Goal: Task Accomplishment & Management: Complete application form

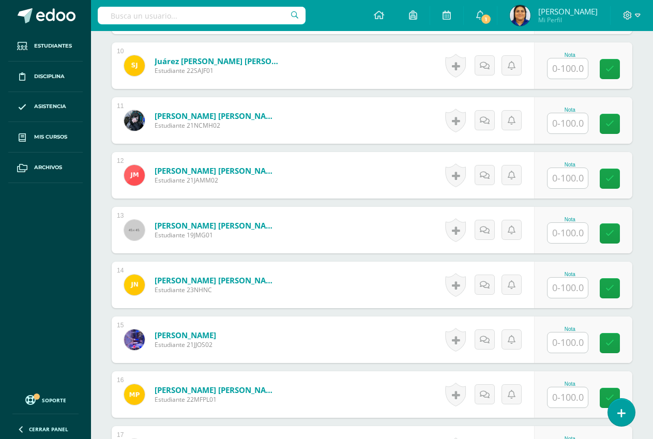
scroll to position [829, 0]
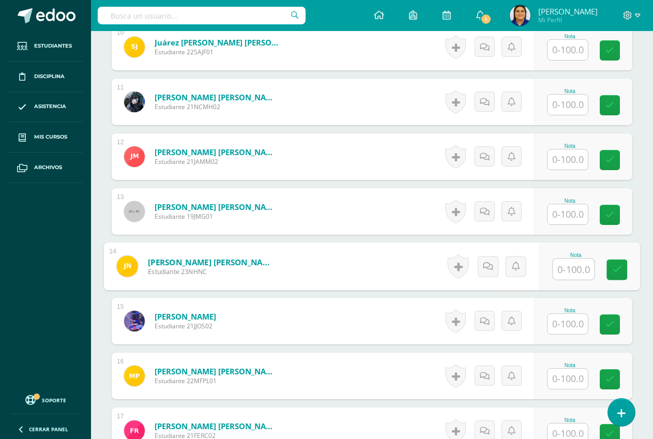
click at [564, 270] on input "text" at bounding box center [573, 269] width 41 height 21
type input "82"
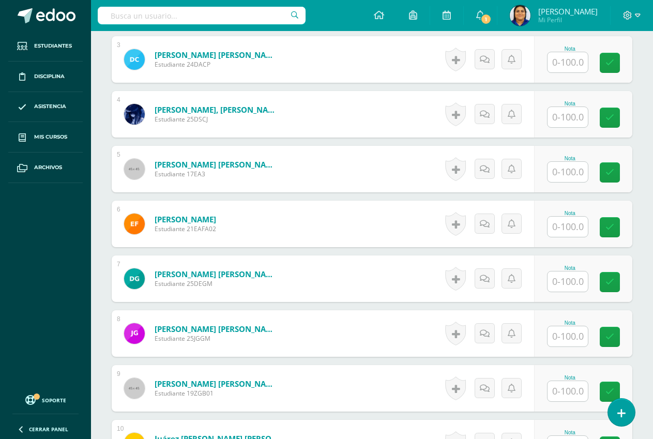
scroll to position [415, 0]
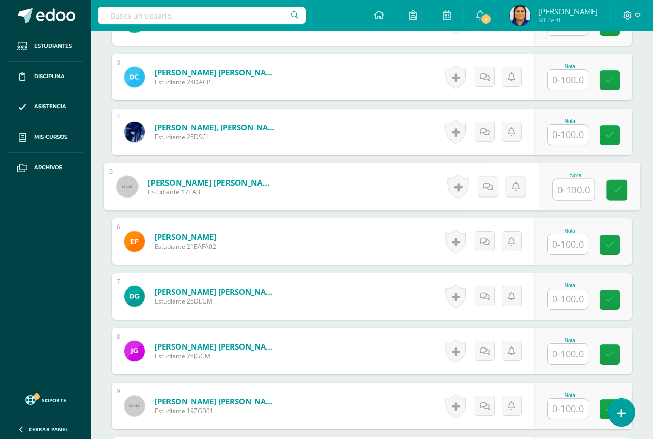
click at [582, 189] on input "text" at bounding box center [573, 190] width 41 height 21
type input "52"
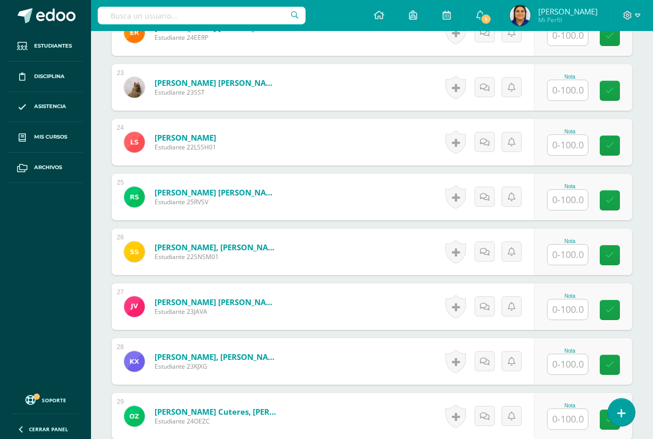
scroll to position [1621, 0]
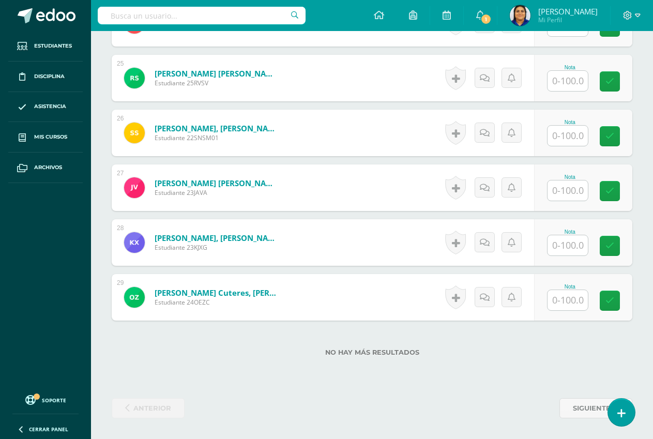
click at [582, 296] on input "text" at bounding box center [568, 300] width 40 height 20
type input "73"
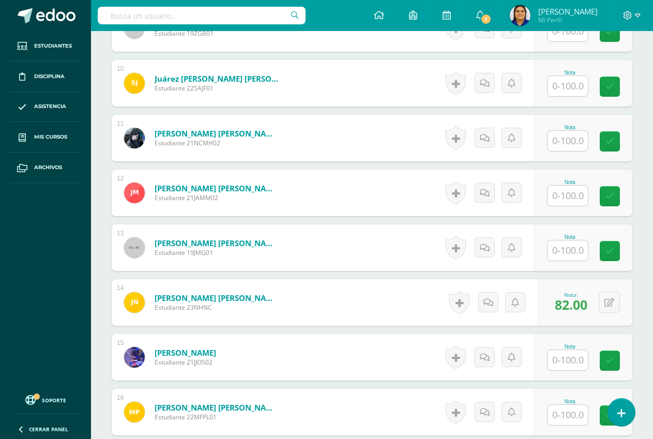
scroll to position [741, 0]
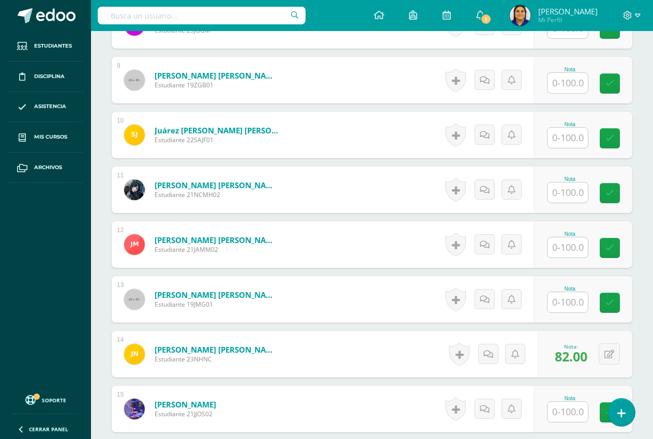
click at [569, 131] on input "text" at bounding box center [568, 138] width 40 height 20
type input "69"
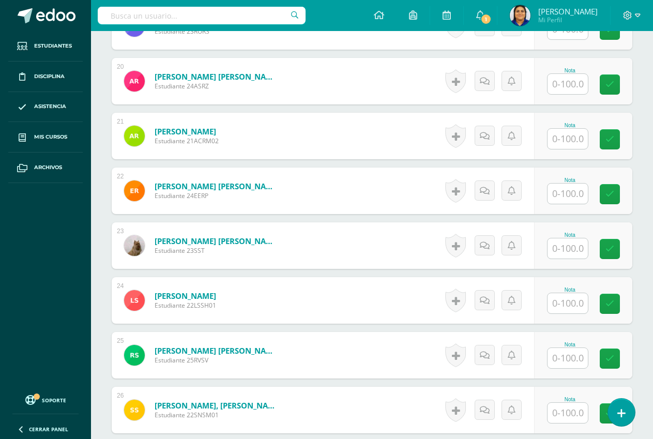
scroll to position [1362, 0]
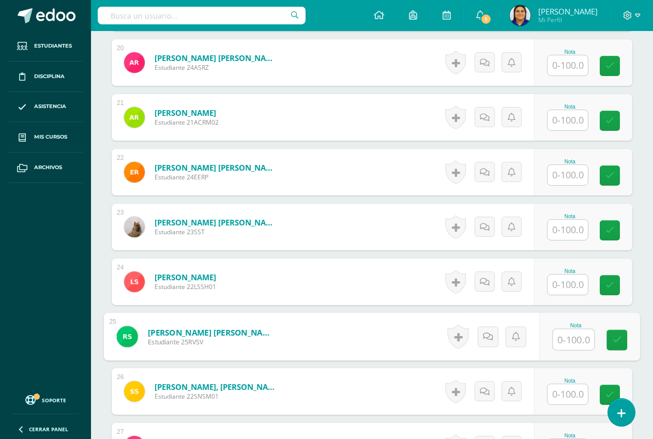
click at [570, 333] on input "text" at bounding box center [573, 340] width 41 height 21
type input "55"
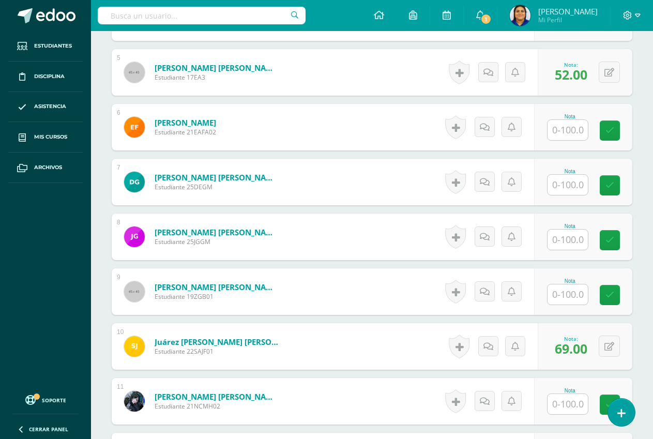
scroll to position [534, 0]
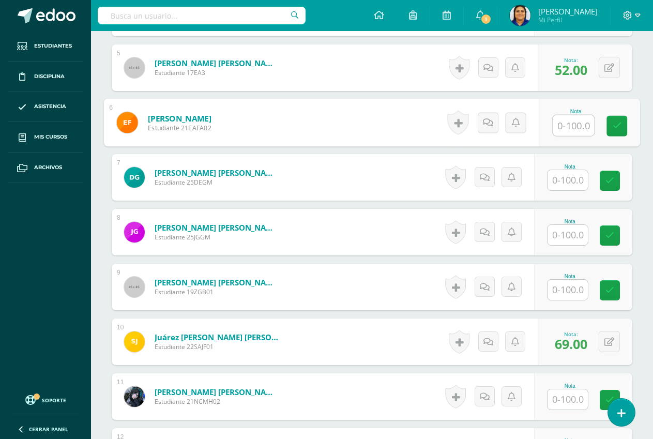
click at [564, 123] on input "text" at bounding box center [573, 125] width 41 height 21
type input "51"
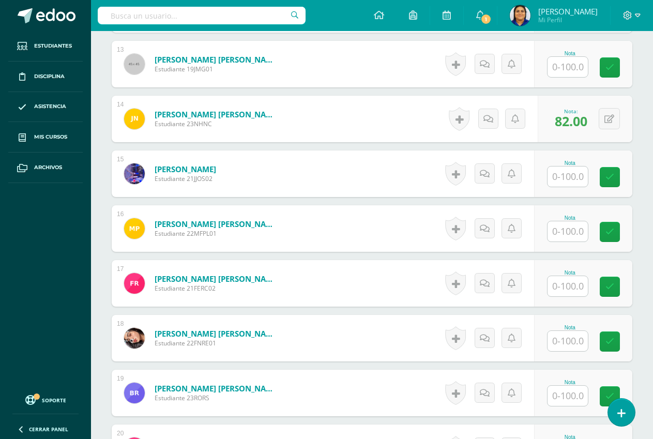
scroll to position [1000, 0]
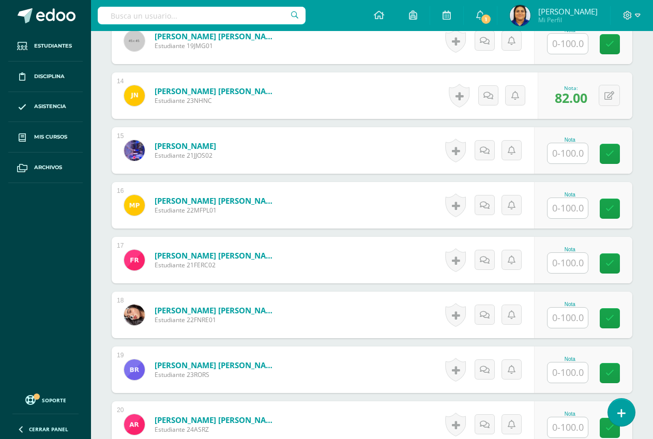
click at [565, 318] on input "text" at bounding box center [568, 318] width 40 height 20
type input "67"
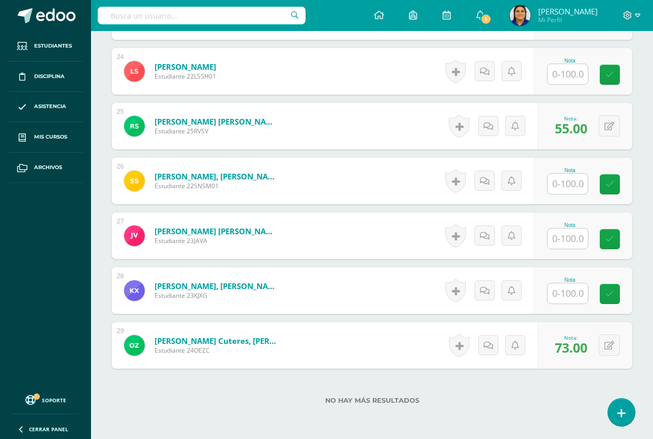
scroll to position [1621, 0]
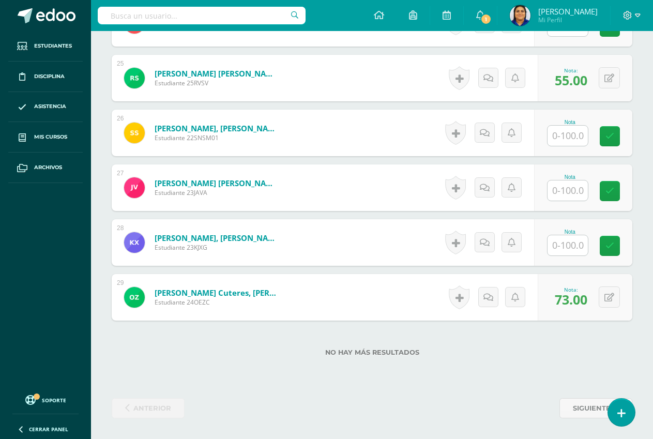
click at [564, 237] on input "text" at bounding box center [568, 245] width 40 height 20
type input "65"
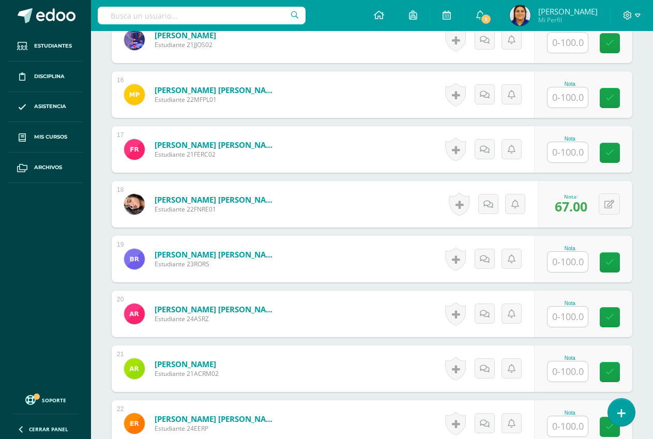
scroll to position [1052, 0]
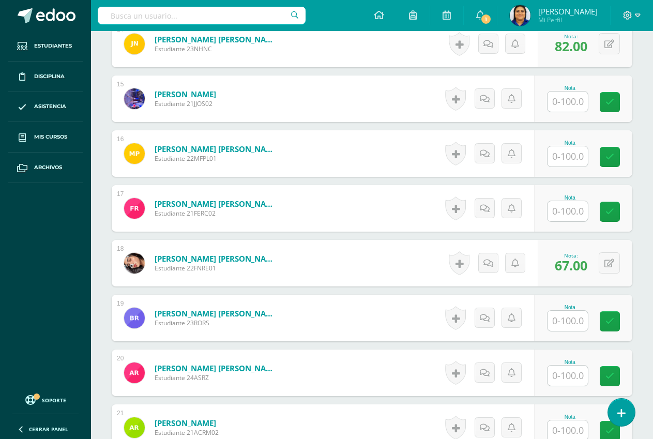
click at [575, 158] on input "text" at bounding box center [568, 156] width 40 height 20
type input "68"
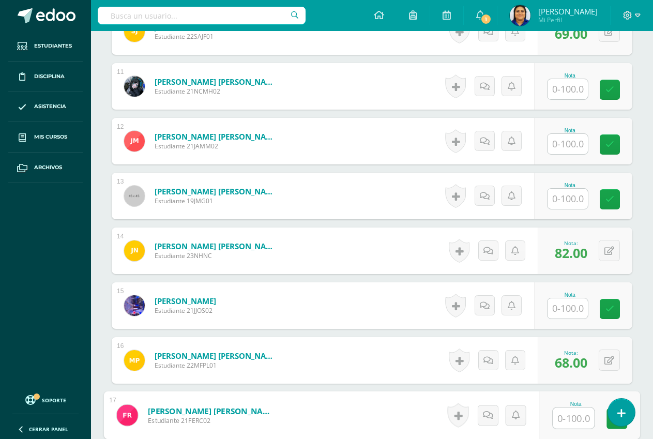
scroll to position [793, 0]
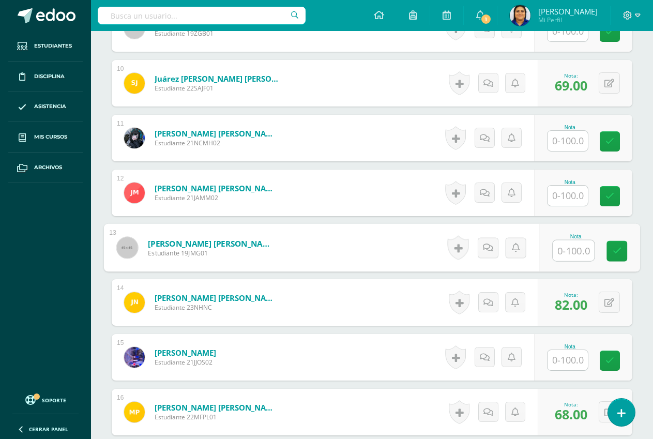
click at [563, 251] on input "text" at bounding box center [573, 251] width 41 height 21
type input "82"
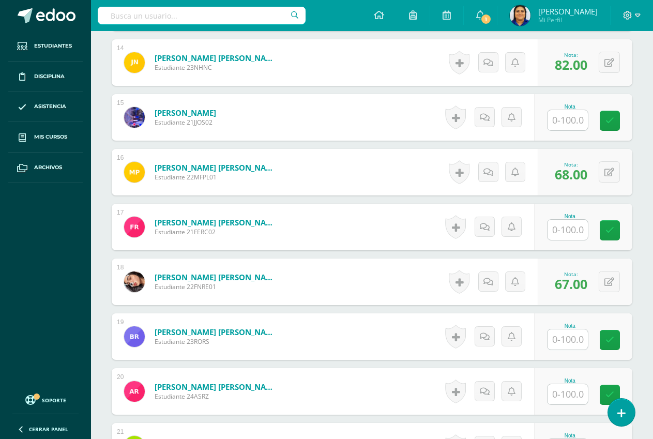
scroll to position [1052, 0]
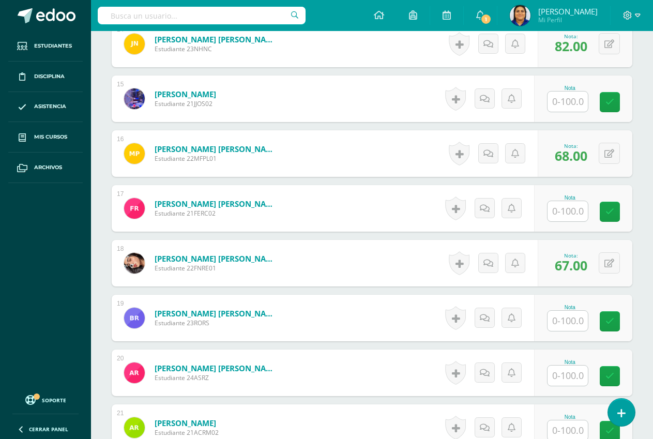
click at [572, 322] on input "text" at bounding box center [568, 321] width 40 height 20
type input "65"
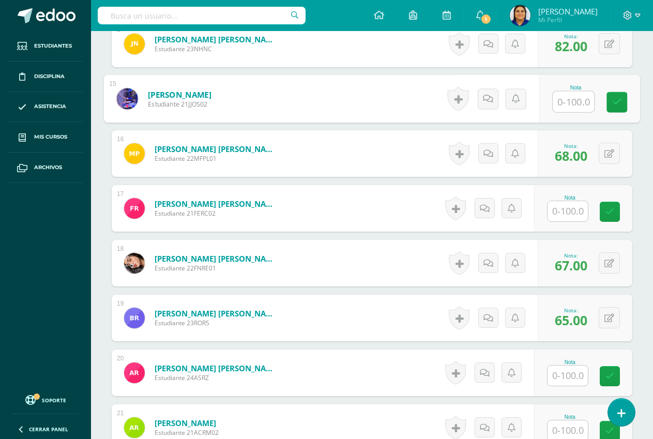
click at [570, 103] on input "text" at bounding box center [573, 102] width 41 height 21
type input "69"
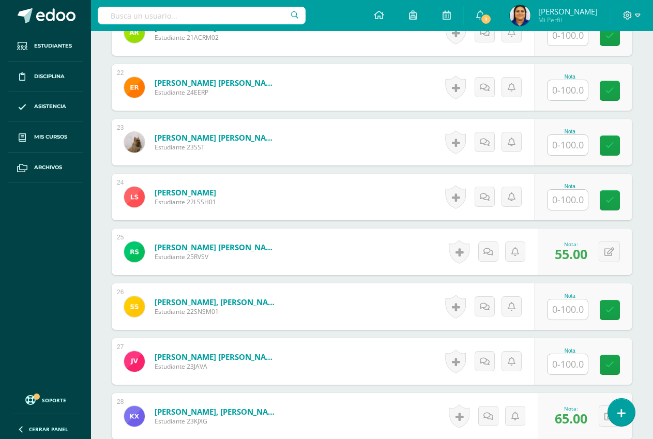
scroll to position [1466, 0]
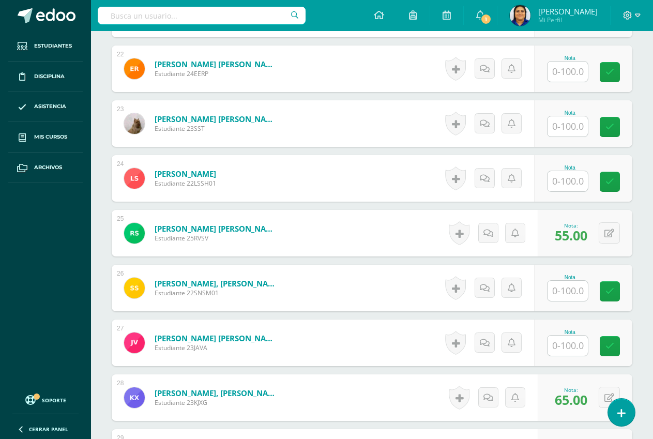
click at [568, 287] on input "text" at bounding box center [568, 291] width 40 height 20
type input "59"
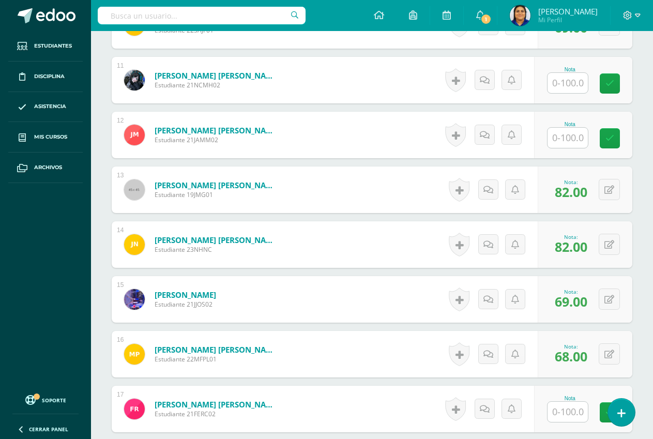
scroll to position [845, 0]
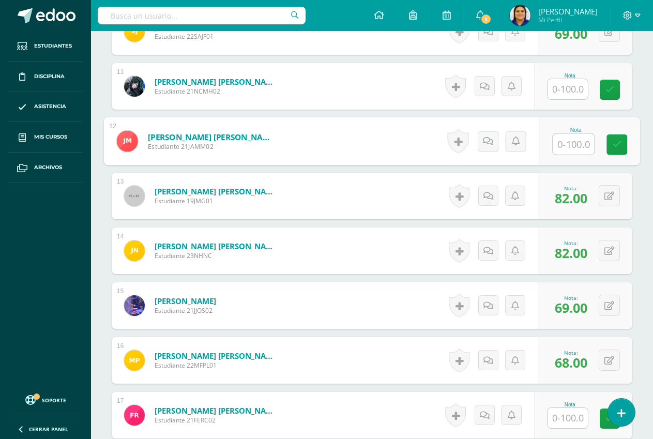
click at [572, 147] on input "text" at bounding box center [573, 144] width 41 height 21
type input "47"
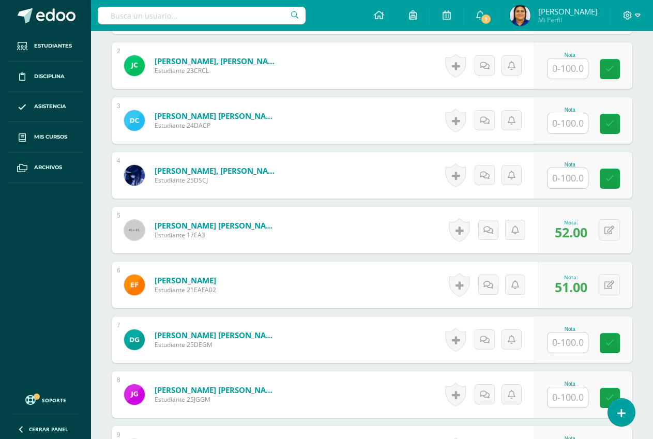
scroll to position [224, 0]
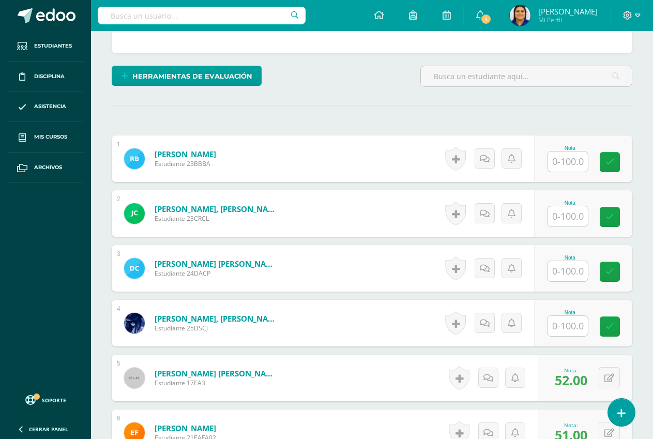
click at [576, 275] on input "text" at bounding box center [568, 271] width 40 height 20
type input "60"
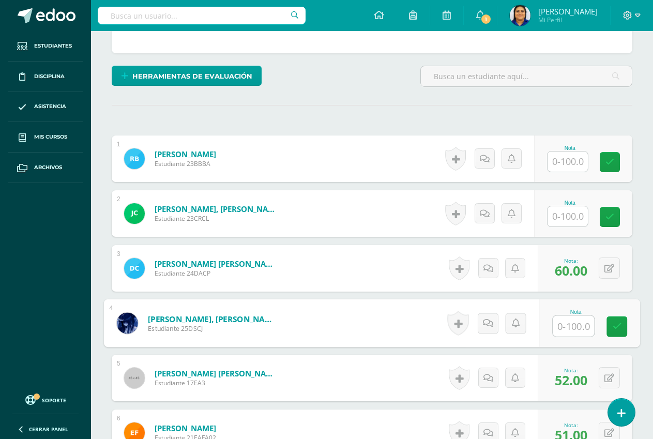
click at [575, 158] on input "text" at bounding box center [568, 162] width 40 height 20
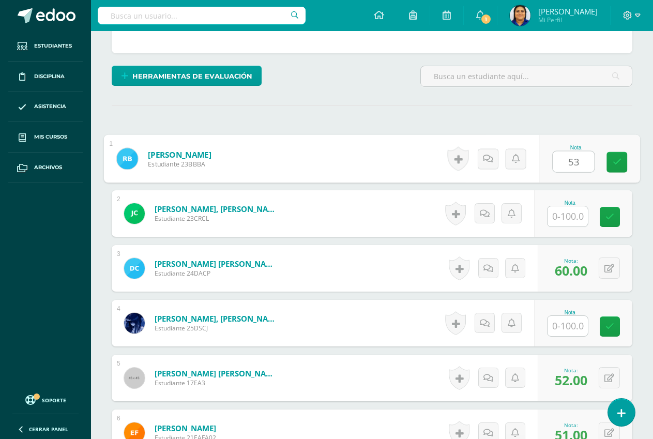
type input "53"
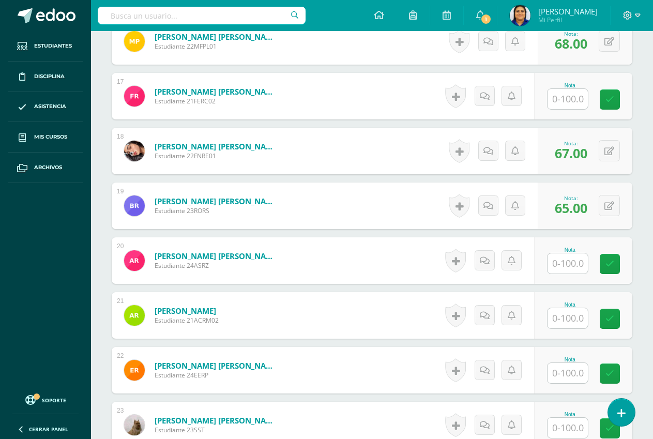
scroll to position [1311, 0]
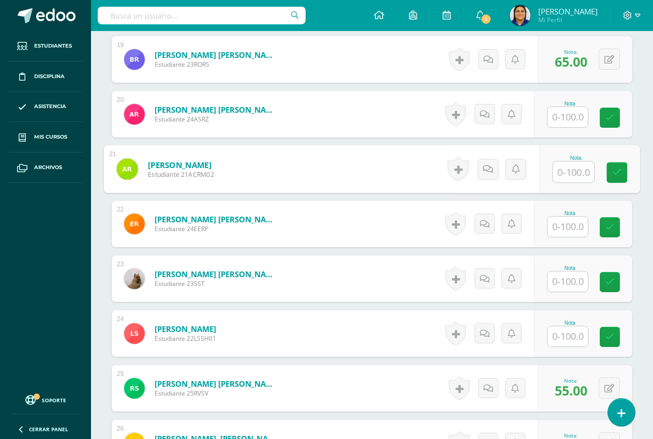
click at [564, 170] on input "text" at bounding box center [573, 172] width 41 height 21
type input "73"
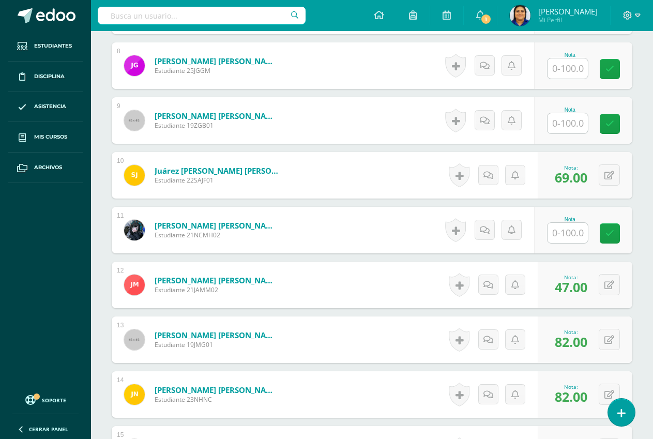
scroll to position [690, 0]
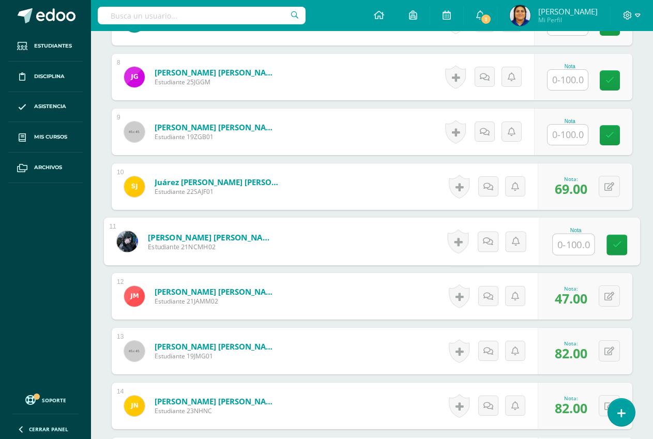
click at [559, 241] on input "text" at bounding box center [573, 244] width 41 height 21
type input "60"
click at [645, 270] on div "¿Estás seguro que quieres eliminar esta actividad? Esto borrará la actividad y …" at bounding box center [372, 392] width 562 height 1958
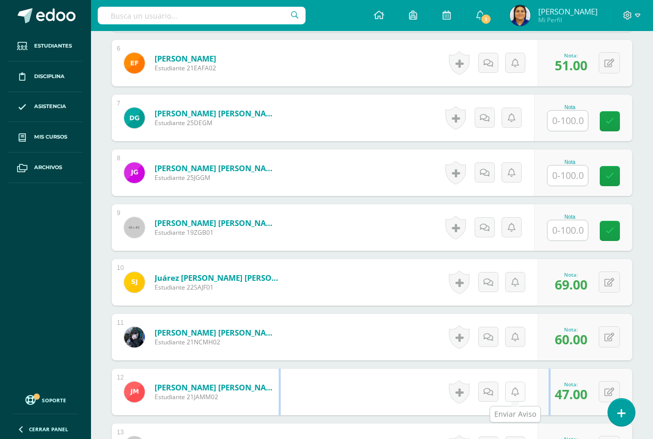
scroll to position [586, 0]
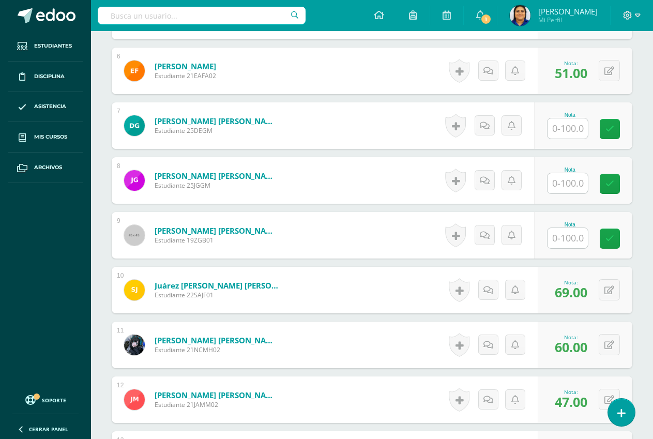
click at [570, 130] on input "text" at bounding box center [568, 128] width 40 height 20
type input "63"
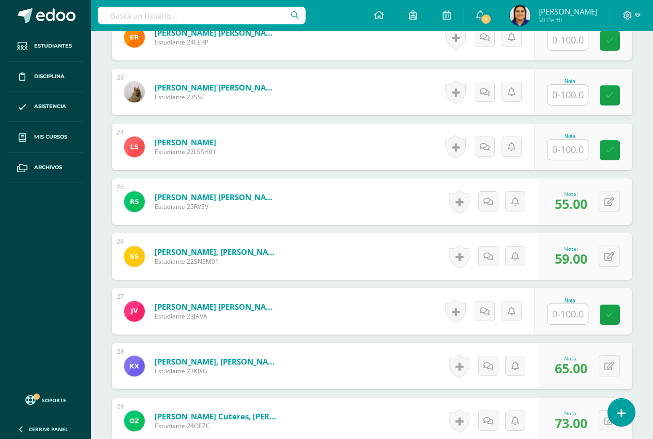
scroll to position [1517, 0]
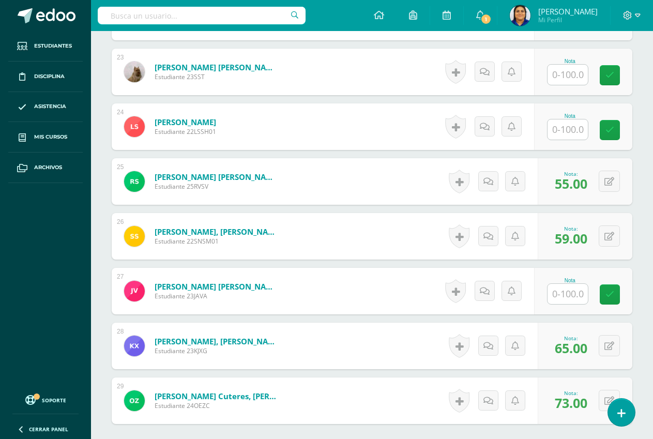
click at [568, 288] on input "text" at bounding box center [568, 294] width 40 height 20
type input "18"
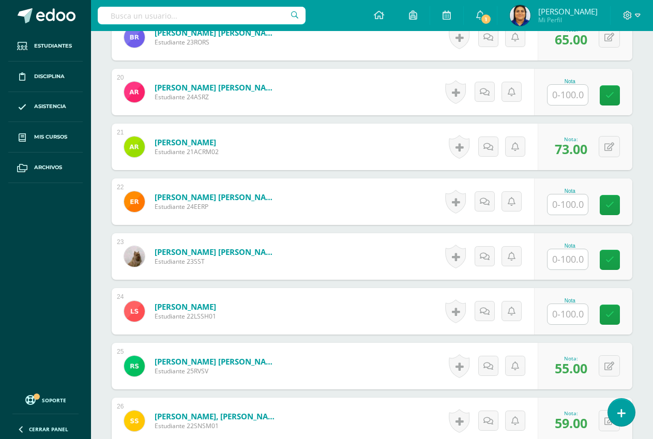
scroll to position [1311, 0]
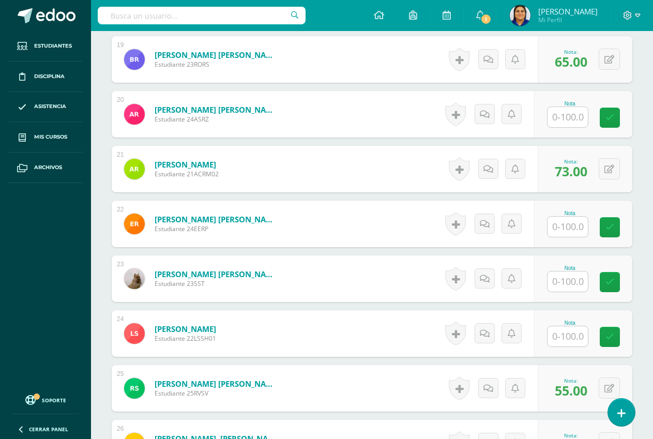
click at [568, 114] on input "text" at bounding box center [568, 117] width 40 height 20
click at [568, 114] on input "text" at bounding box center [573, 117] width 41 height 21
type input "36"
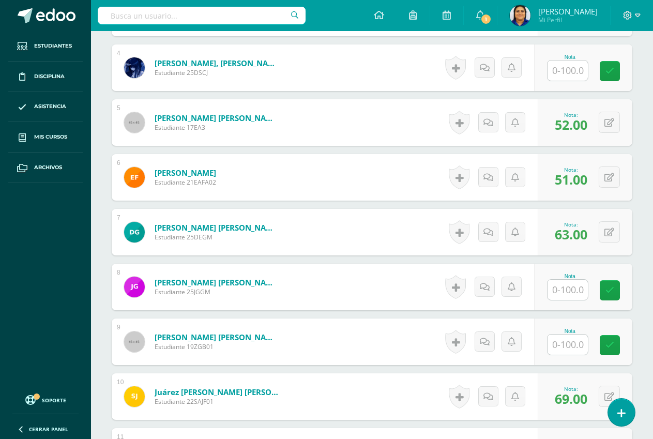
scroll to position [276, 0]
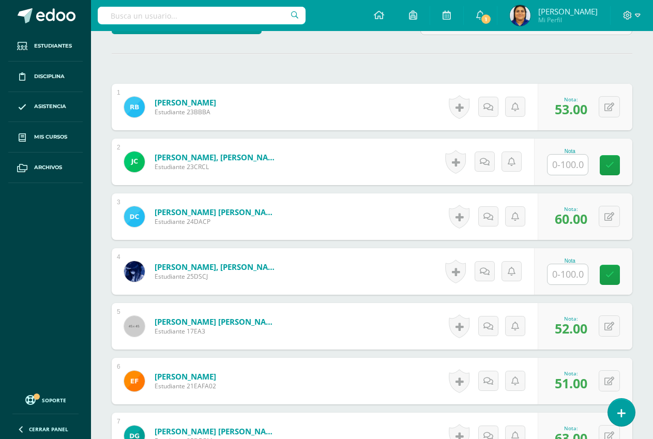
click at [565, 276] on input "text" at bounding box center [568, 274] width 40 height 20
type input "55"
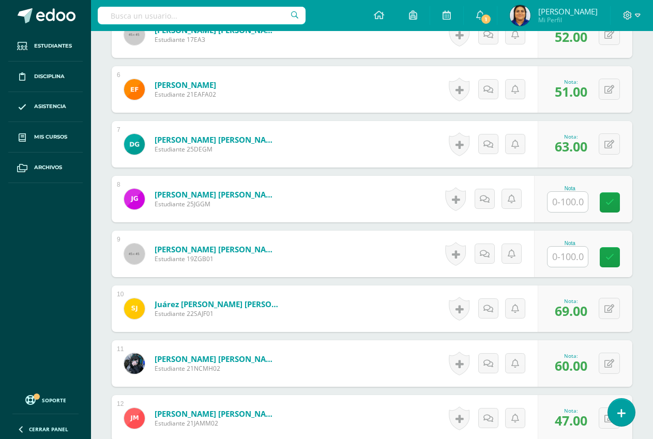
scroll to position [586, 0]
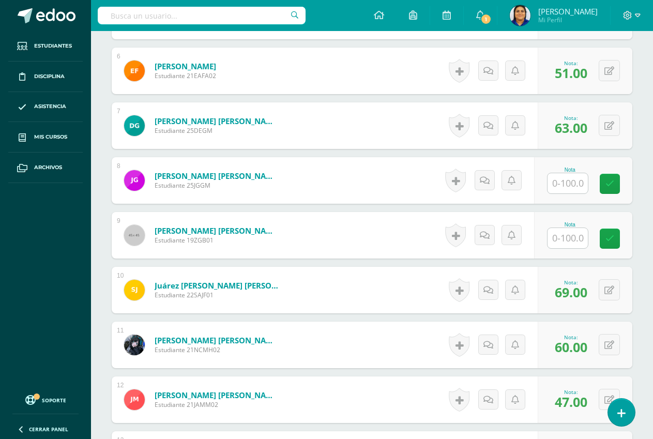
click at [571, 236] on input "text" at bounding box center [568, 238] width 40 height 20
type input "57"
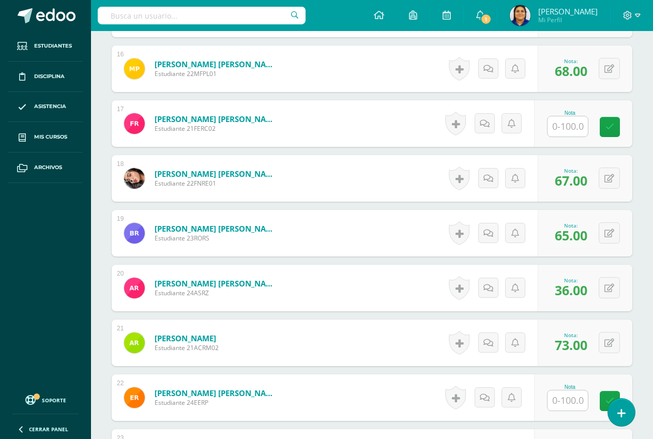
scroll to position [1155, 0]
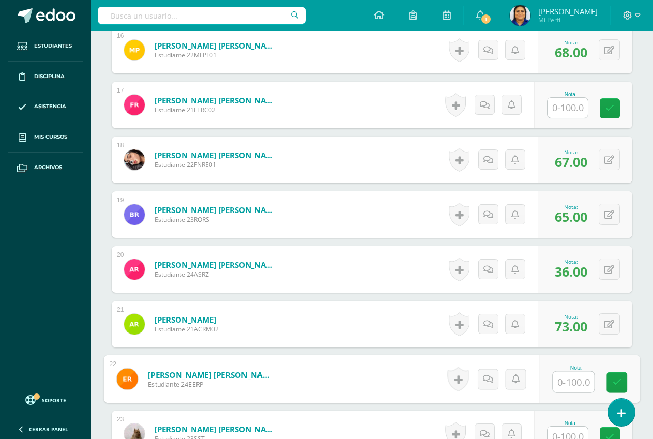
click at [563, 377] on input "text" at bounding box center [573, 382] width 41 height 21
type input "71"
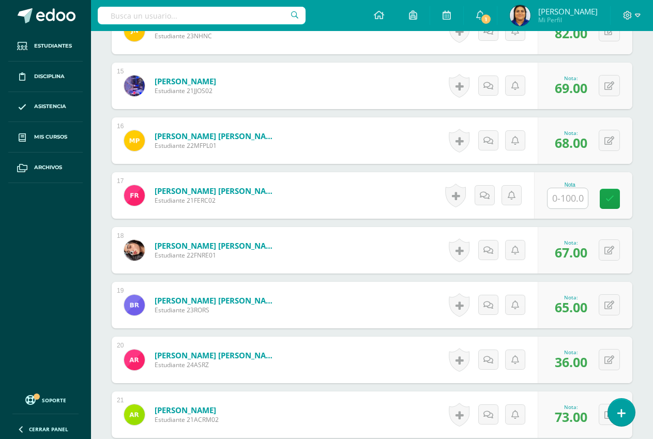
scroll to position [1059, 0]
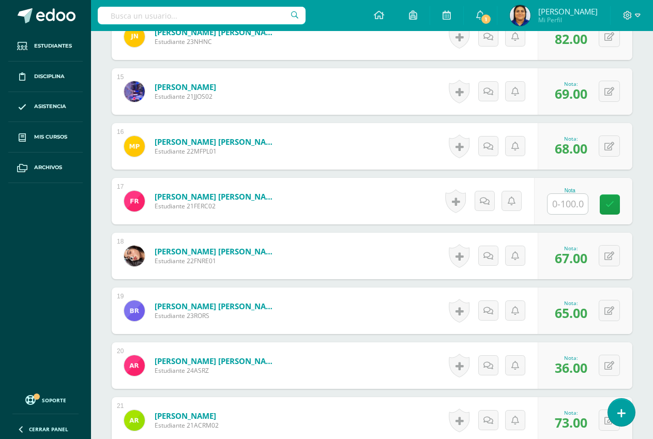
click at [570, 209] on input "text" at bounding box center [568, 204] width 40 height 20
type input "56"
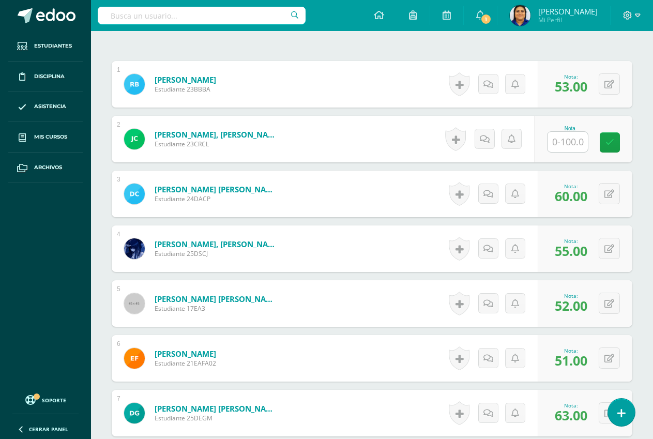
scroll to position [180, 0]
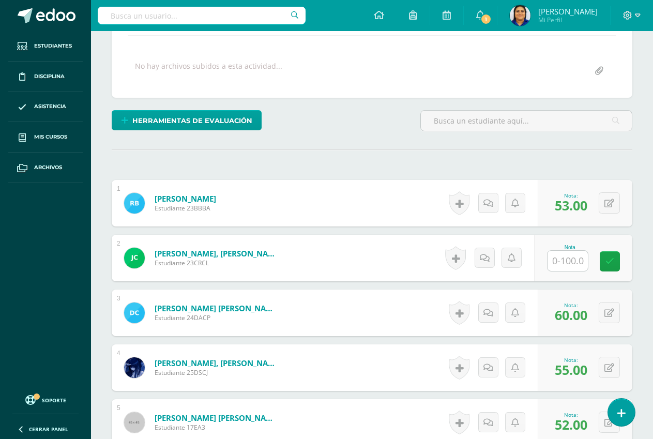
click at [565, 257] on input "text" at bounding box center [568, 261] width 40 height 20
type input "89"
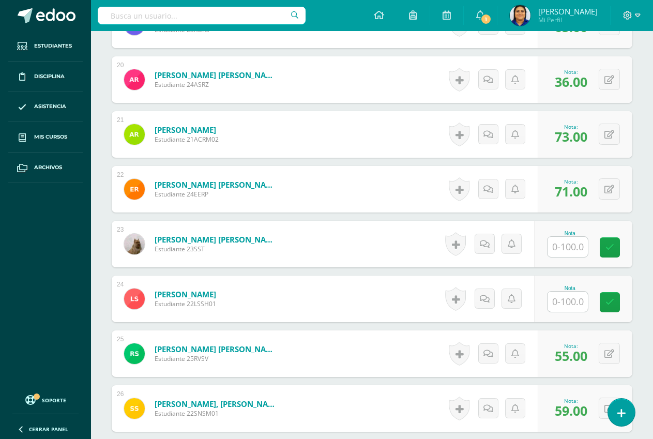
scroll to position [1473, 0]
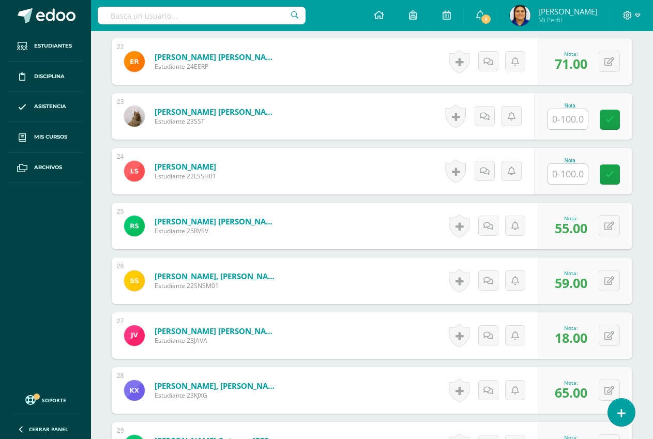
click at [572, 123] on input "text" at bounding box center [568, 119] width 40 height 20
type input "58"
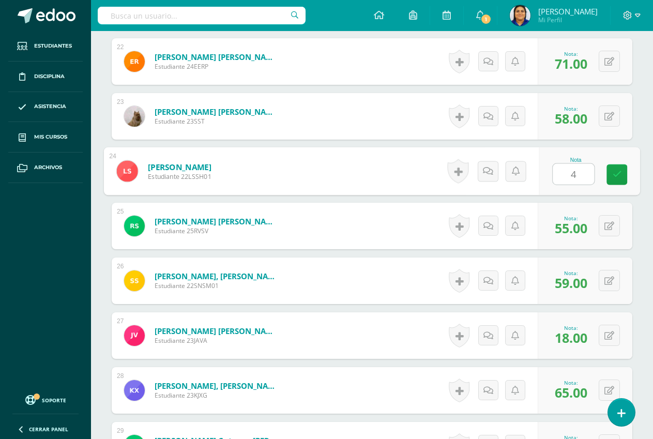
type input "49"
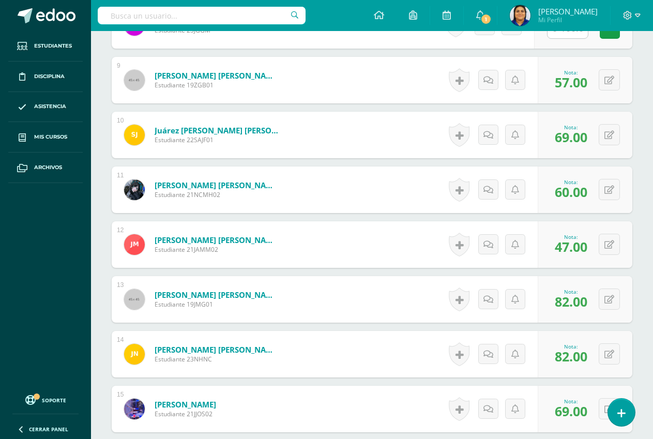
scroll to position [534, 0]
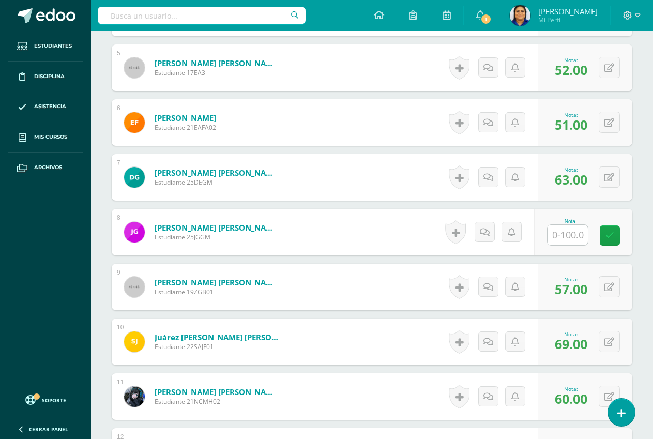
click at [570, 233] on input "text" at bounding box center [568, 235] width 40 height 20
type input "64"
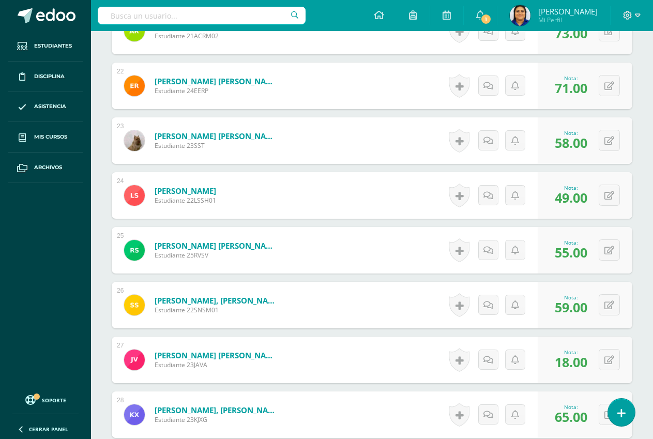
scroll to position [1569, 0]
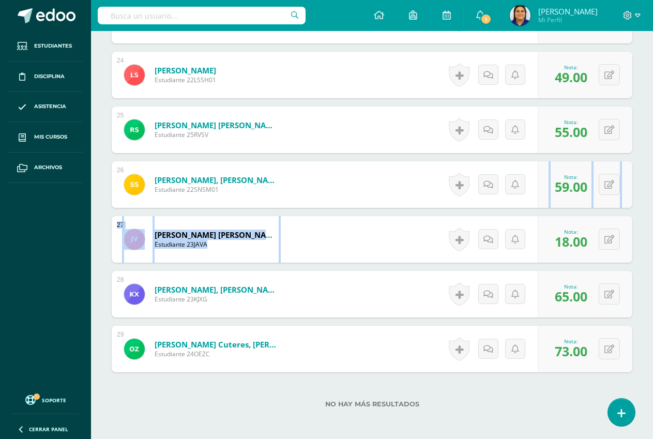
drag, startPoint x: 416, startPoint y: 220, endPoint x: 428, endPoint y: 230, distance: 15.4
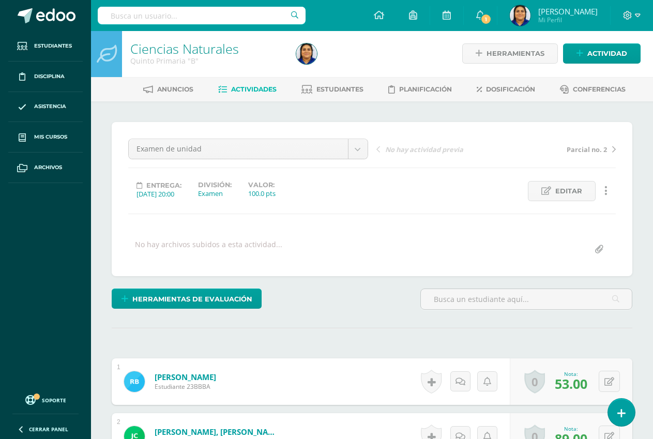
scroll to position [2, 0]
